Goal: Task Accomplishment & Management: Complete application form

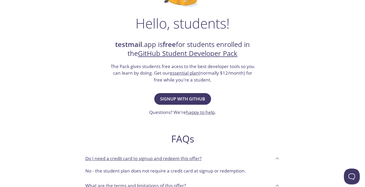
scroll to position [75, 0]
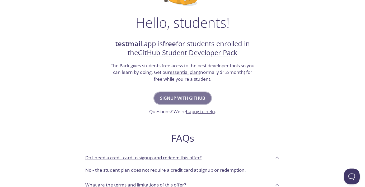
click at [190, 99] on span "Signup with GitHub" at bounding box center [182, 98] width 45 height 7
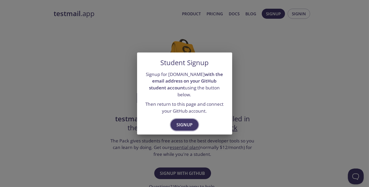
click at [185, 121] on span "Signup" at bounding box center [184, 124] width 16 height 7
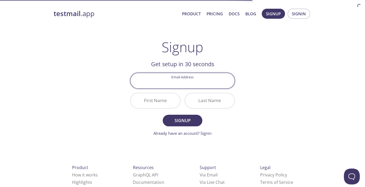
click at [189, 87] on input "Email Address" at bounding box center [182, 80] width 104 height 15
type input "[EMAIL_ADDRESS][DOMAIN_NAME]"
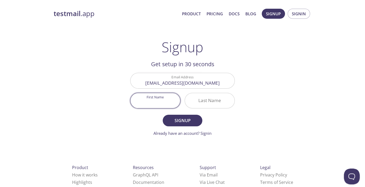
click at [158, 95] on input "First Name" at bounding box center [155, 100] width 50 height 15
type input "Abhishek"
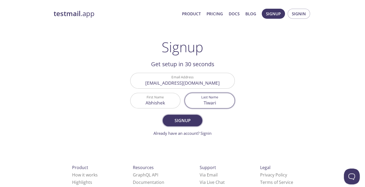
type input "Tiwari"
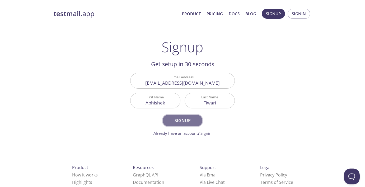
click at [180, 119] on span "Signup" at bounding box center [183, 120] width 28 height 7
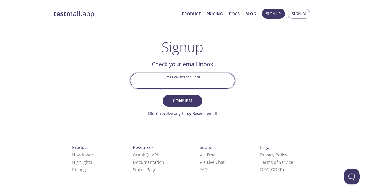
click at [180, 83] on input "Email Verification Code" at bounding box center [182, 80] width 104 height 15
paste input "4WHZYHW"
type input "4WHZYHW"
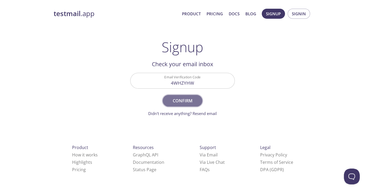
click at [186, 104] on span "Confirm" at bounding box center [183, 100] width 28 height 7
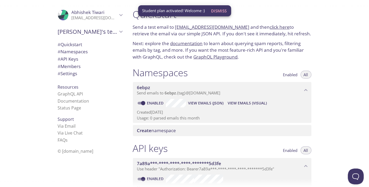
click at [219, 10] on span "Dismiss" at bounding box center [219, 10] width 16 height 7
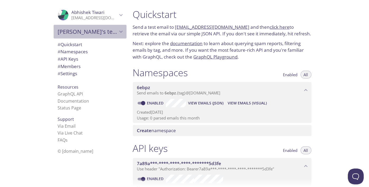
click at [118, 32] on icon "Abhishek's team" at bounding box center [121, 31] width 7 height 7
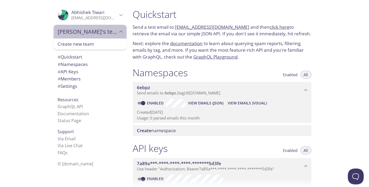
click at [118, 32] on icon "Abhishek's team" at bounding box center [121, 31] width 7 height 7
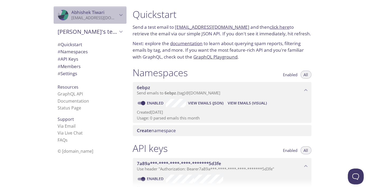
click at [110, 16] on p "[EMAIL_ADDRESS][DOMAIN_NAME]" at bounding box center [95, 17] width 46 height 5
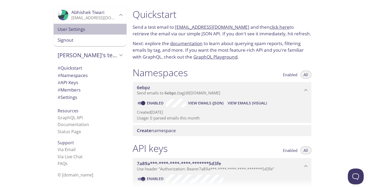
click at [75, 29] on span "User Settings" at bounding box center [90, 29] width 64 height 7
